Goal: Task Accomplishment & Management: Manage account settings

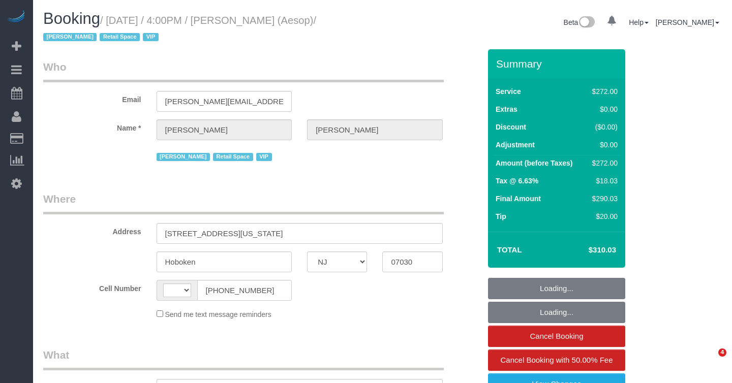
select select "NJ"
select select "object:466"
select select "number:89"
select select "number:90"
select select "number:15"
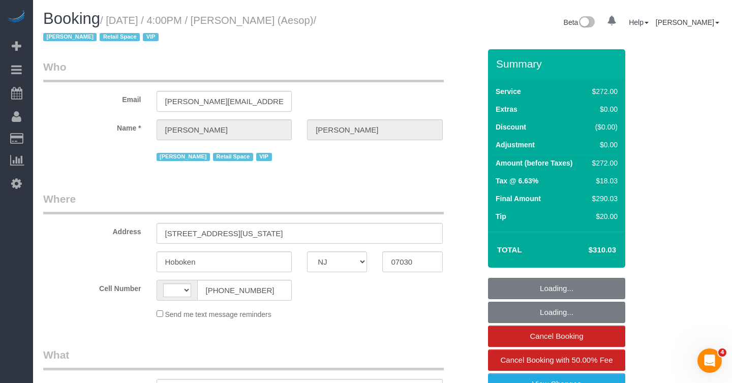
select select "number:5"
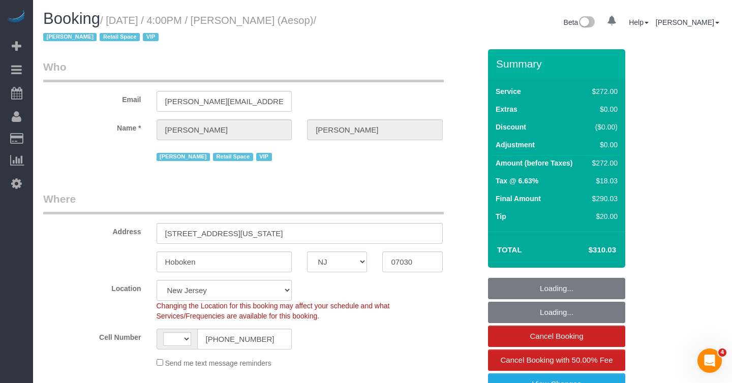
select select "object:617"
select select "string:[GEOGRAPHIC_DATA]"
select select "string:stripe-pm_1P6dDT4VGloSiKo7EXKPb2Gr"
select select "spot1"
select select "2"
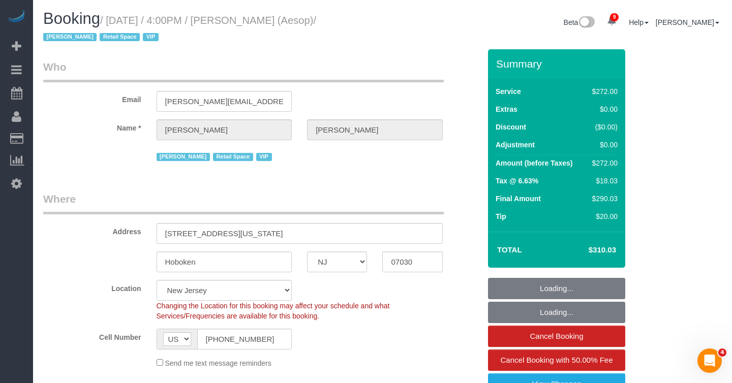
select select "120"
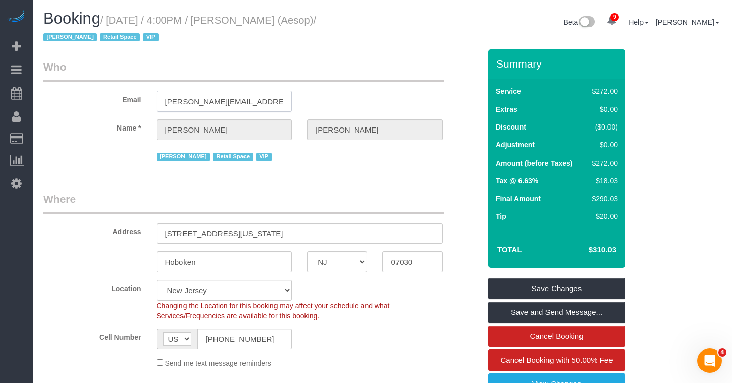
click at [241, 104] on input "[PERSON_NAME][EMAIL_ADDRESS][PERSON_NAME][DOMAIN_NAME]" at bounding box center [224, 101] width 136 height 21
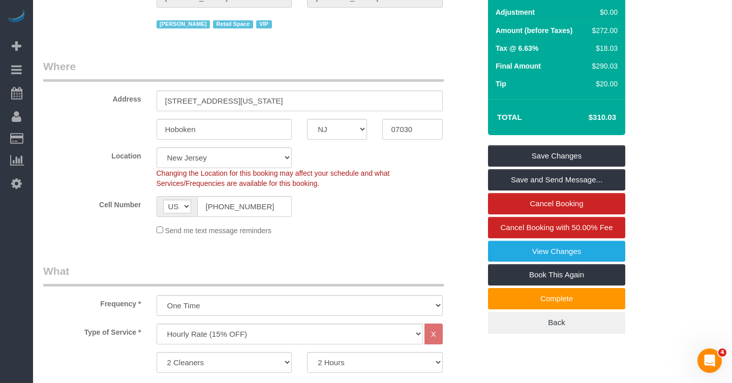
scroll to position [133, 0]
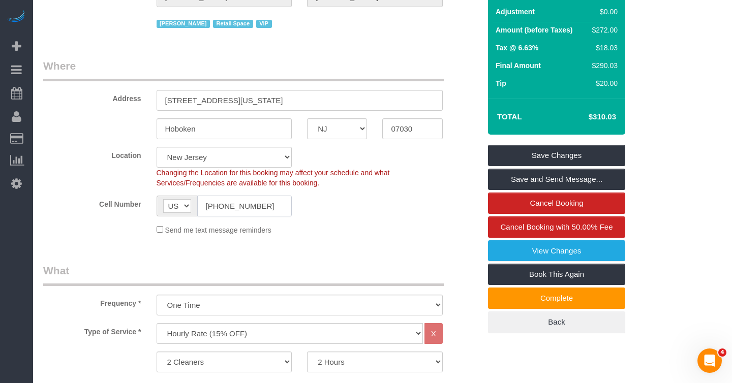
click at [252, 211] on input "[PHONE_NUMBER]" at bounding box center [244, 206] width 95 height 21
